Goal: Use online tool/utility

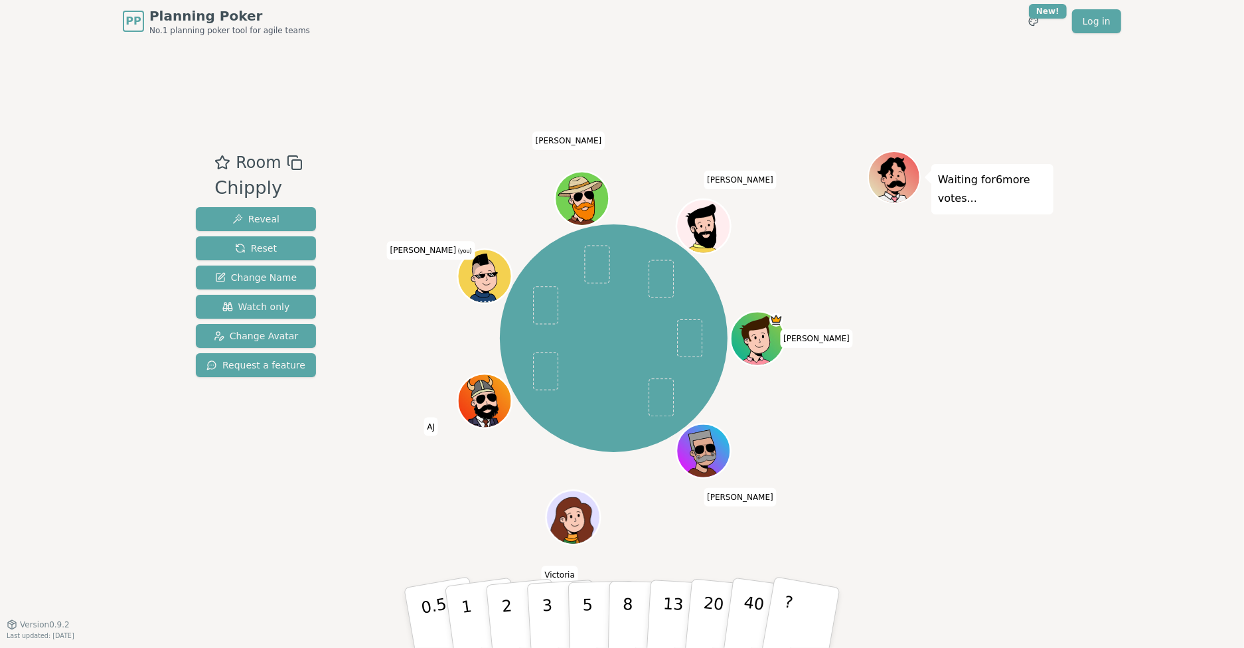
click at [1218, 0] on div at bounding box center [622, 0] width 1244 height 0
click at [507, 599] on p "2" at bounding box center [508, 619] width 17 height 72
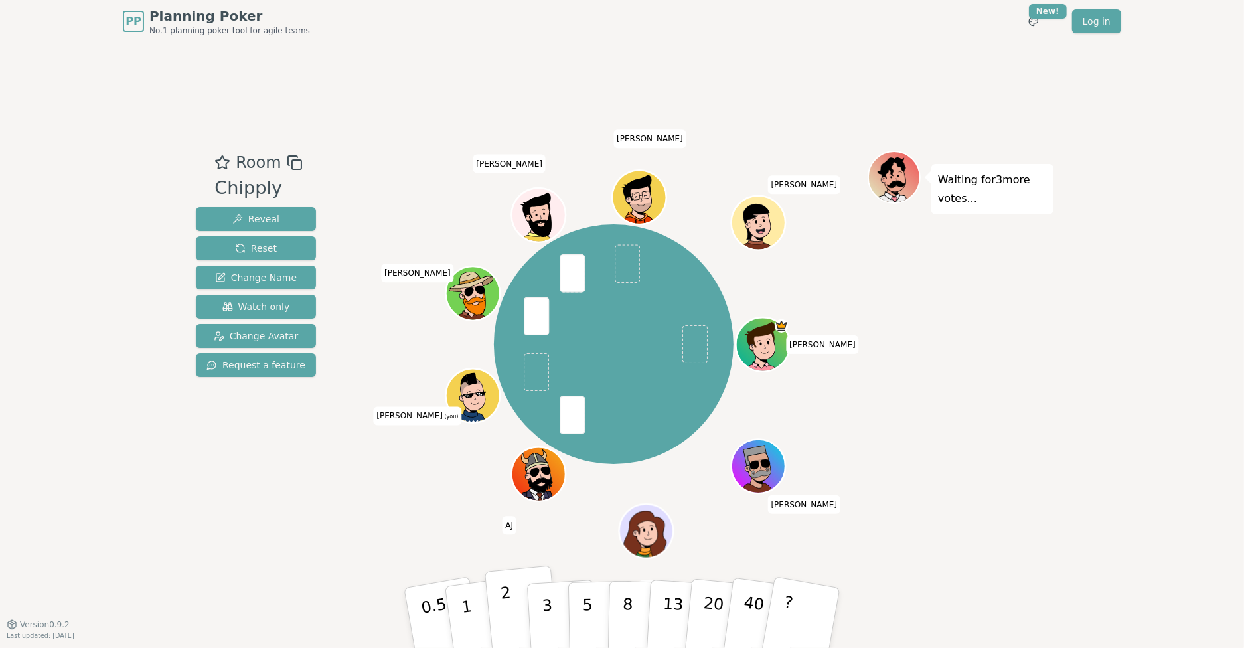
click at [510, 599] on button "2" at bounding box center [522, 618] width 76 height 106
click at [502, 599] on p "2" at bounding box center [508, 619] width 17 height 72
click at [512, 597] on button "2" at bounding box center [522, 618] width 76 height 106
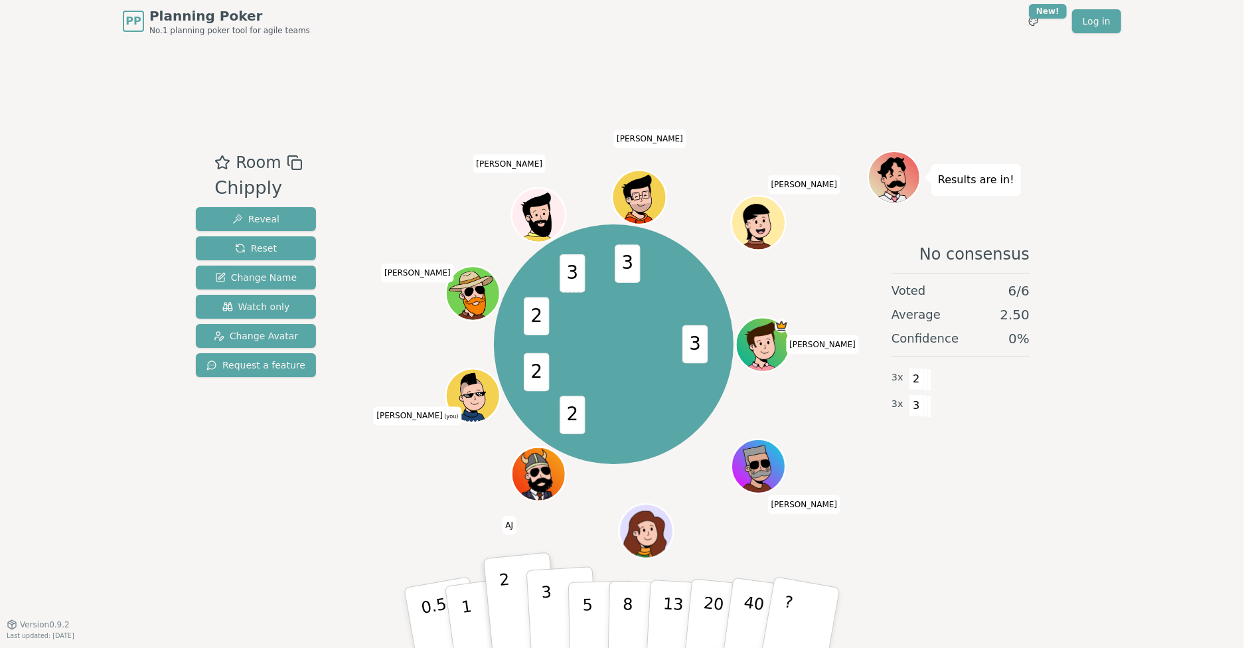
click at [553, 600] on button "3" at bounding box center [562, 618] width 72 height 104
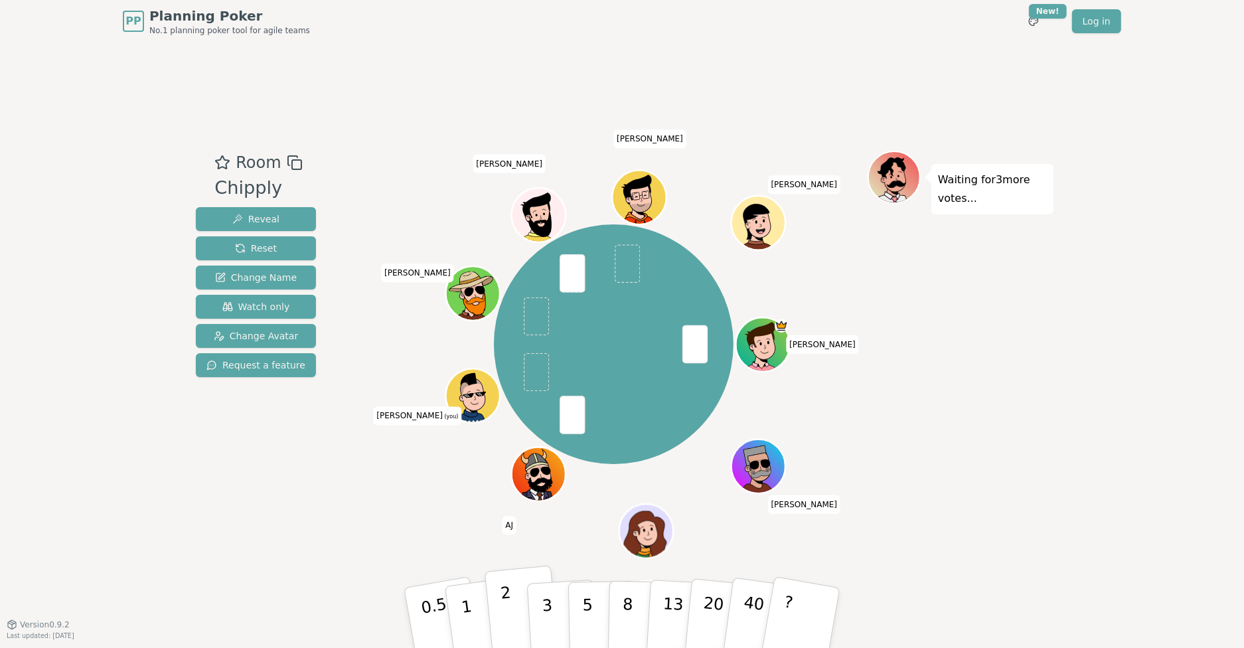
click at [514, 618] on button "2" at bounding box center [522, 618] width 76 height 106
click at [519, 615] on button "2" at bounding box center [522, 618] width 76 height 106
click at [500, 597] on button "2" at bounding box center [522, 618] width 76 height 106
click at [269, 308] on span "Watch only" at bounding box center [256, 306] width 68 height 13
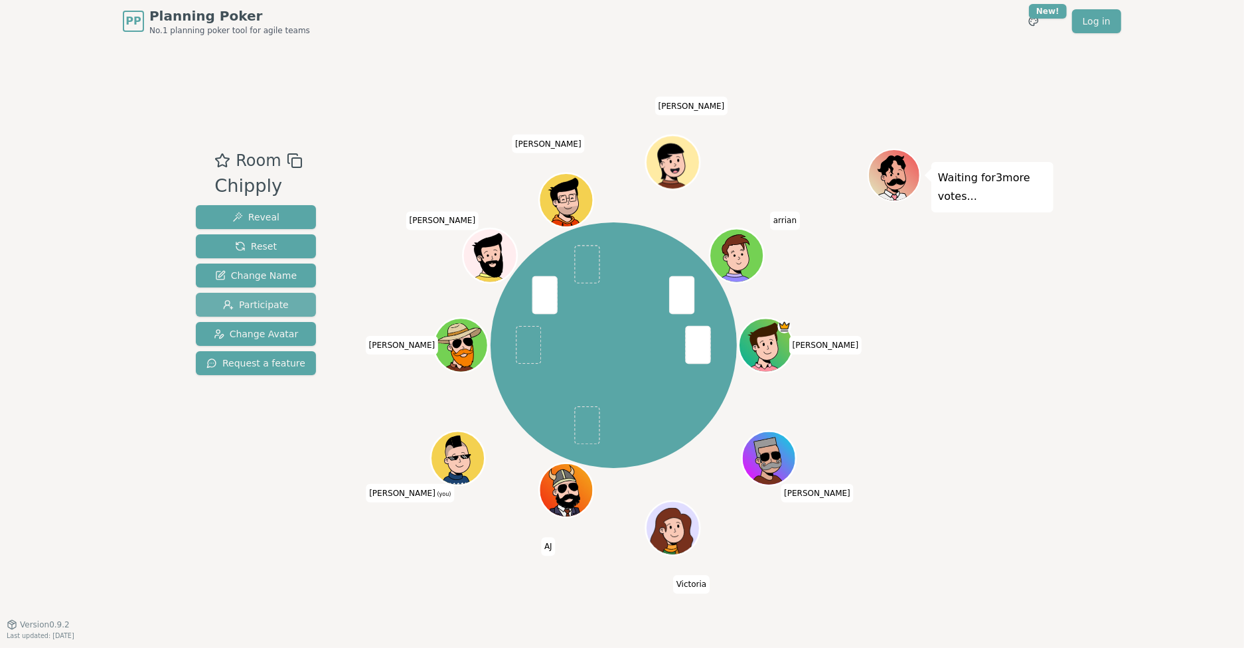
click at [256, 308] on span "Participate" at bounding box center [256, 304] width 66 height 13
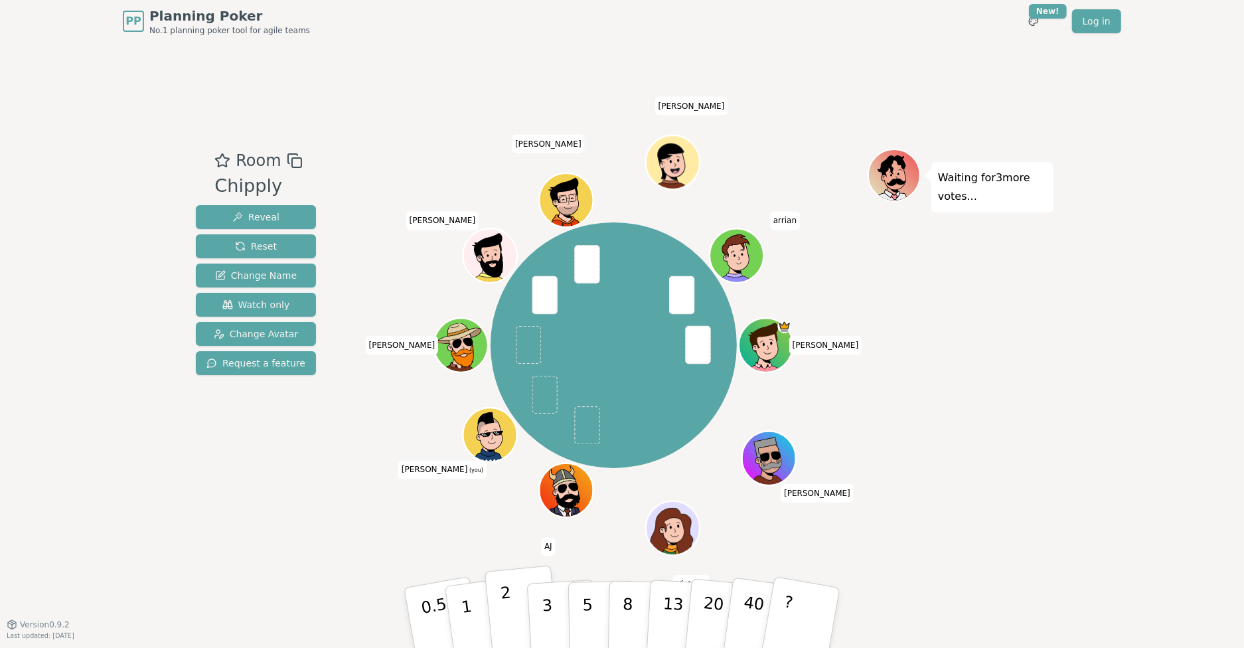
click at [511, 606] on button "2" at bounding box center [522, 618] width 76 height 106
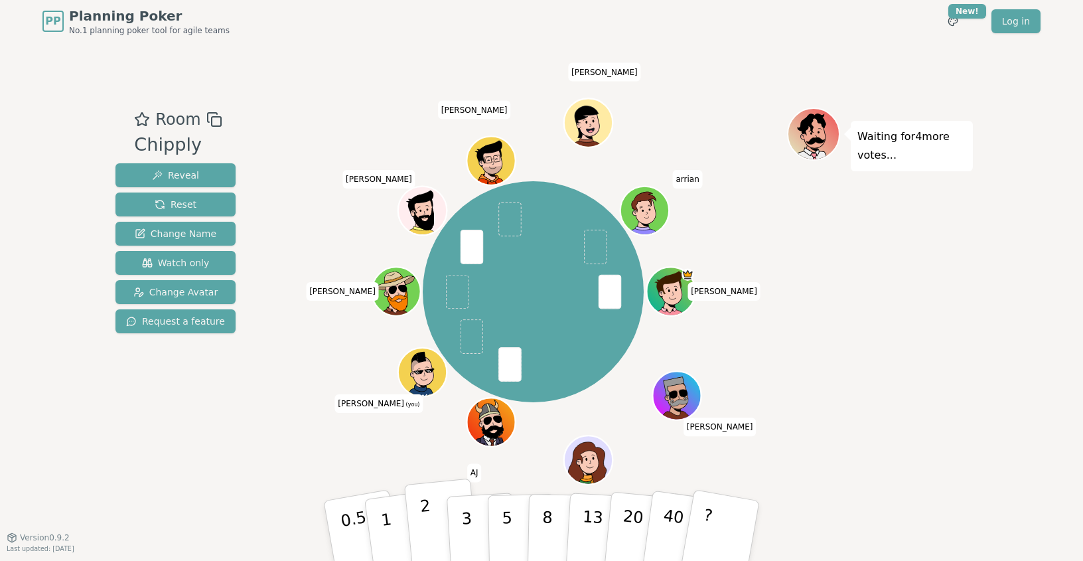
click at [434, 517] on button "2" at bounding box center [442, 531] width 76 height 106
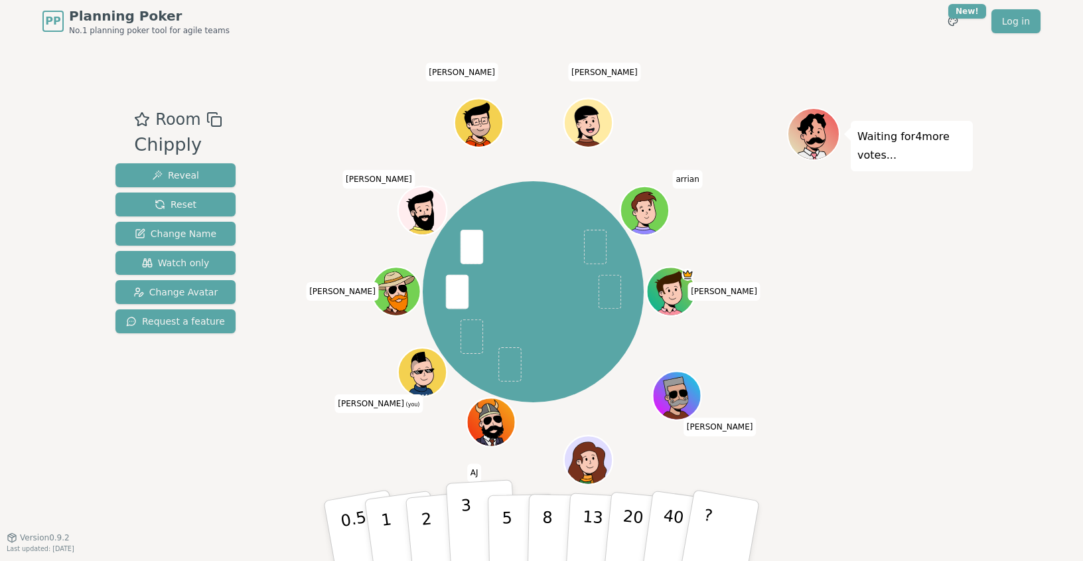
click at [457, 526] on button "3" at bounding box center [482, 531] width 72 height 104
